Goal: Find specific page/section: Find specific page/section

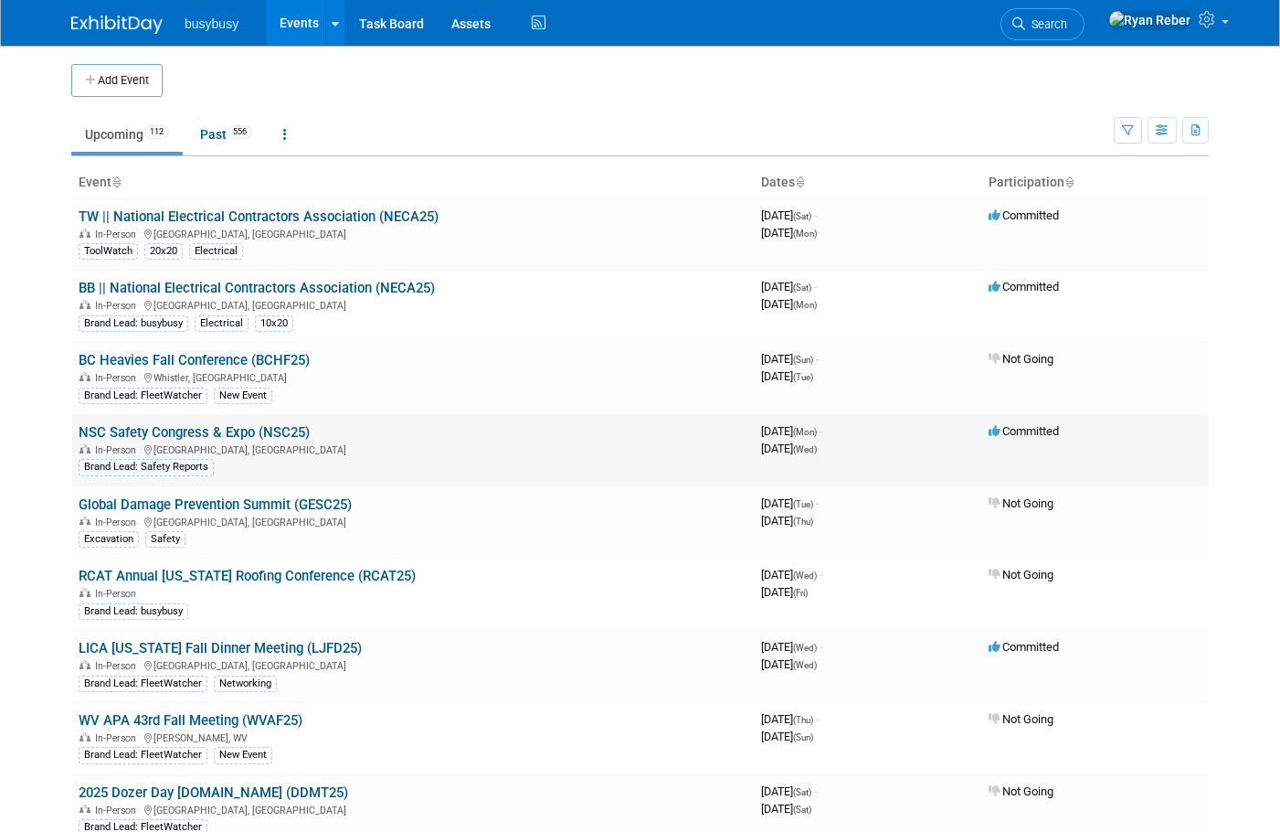
click at [192, 437] on link "NSC Safety Congress & Expo (NSC25)" at bounding box center [194, 432] width 231 height 16
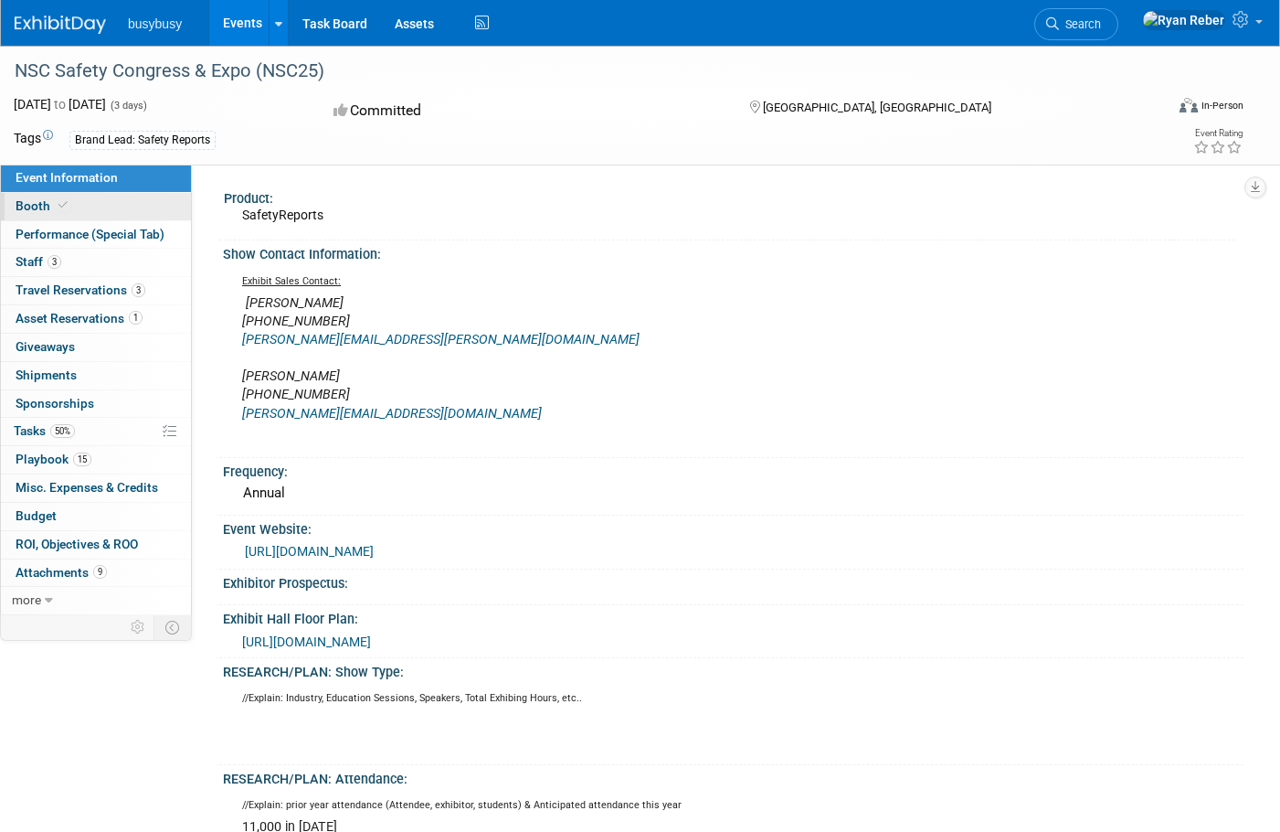
click at [27, 204] on span "Booth" at bounding box center [44, 205] width 56 height 15
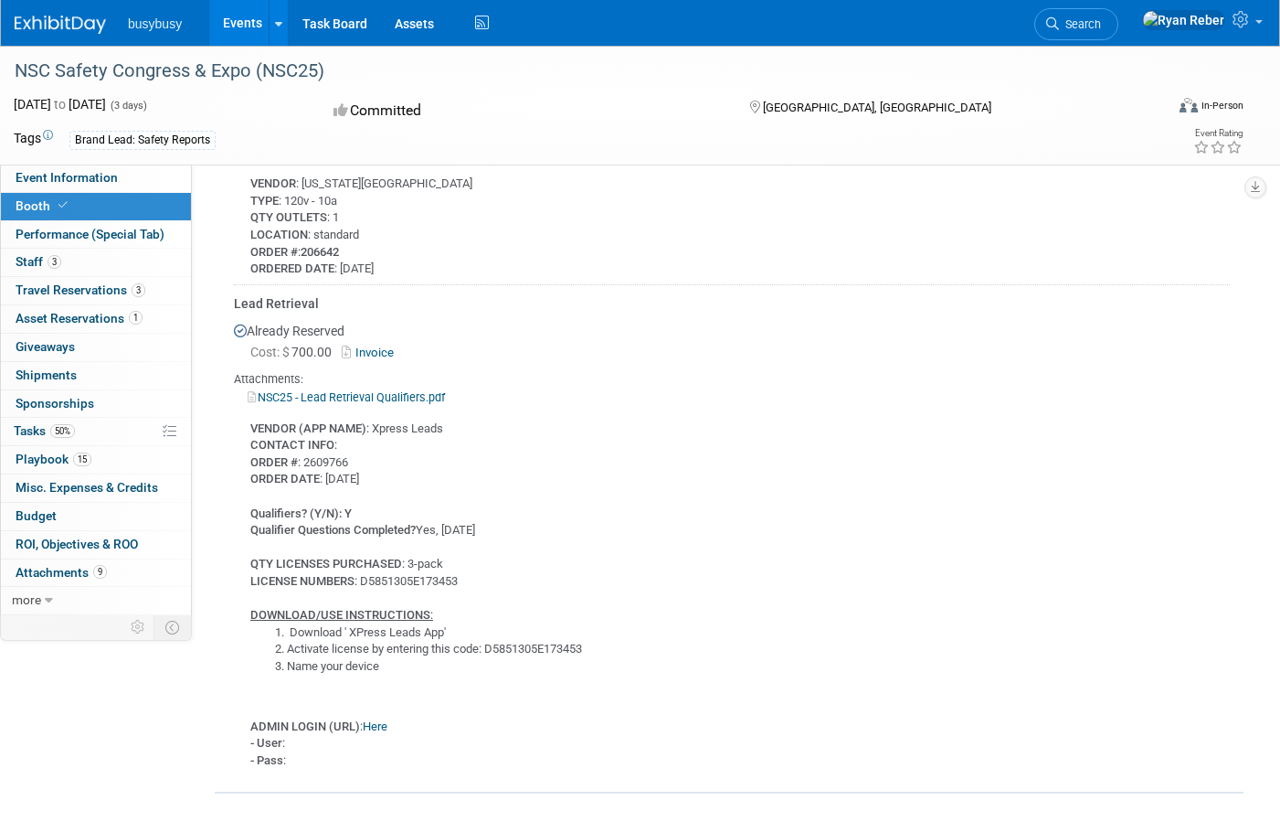
scroll to position [1024, 0]
drag, startPoint x: 463, startPoint y: 573, endPoint x: 358, endPoint y: 575, distance: 105.1
click at [358, 575] on div "VENDOR (APP NAME) : Xpress Leads CONTACT INFO : ORDER # : 2609766 ORDER DATE : …" at bounding box center [732, 585] width 996 height 364
